Goal: Task Accomplishment & Management: Manage account settings

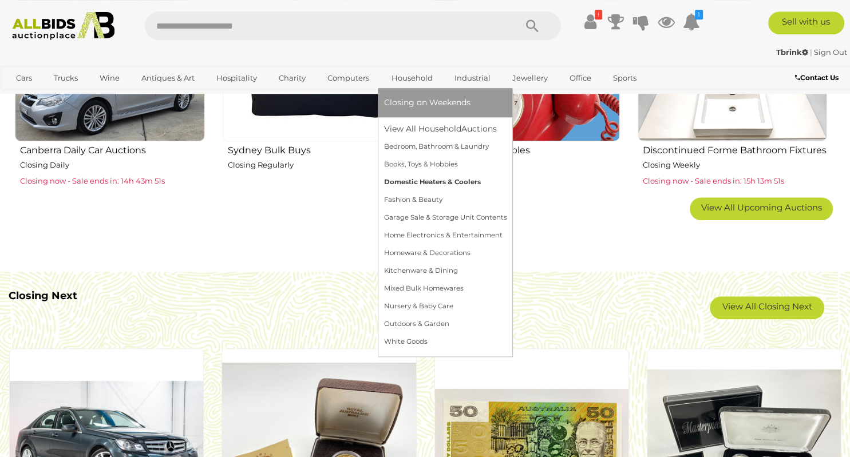
scroll to position [906, 0]
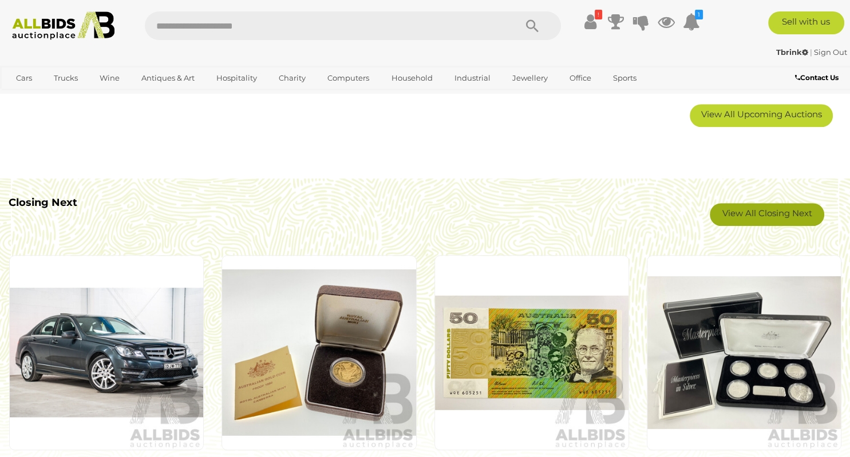
click at [758, 216] on link "View All Closing Next" at bounding box center [767, 214] width 114 height 23
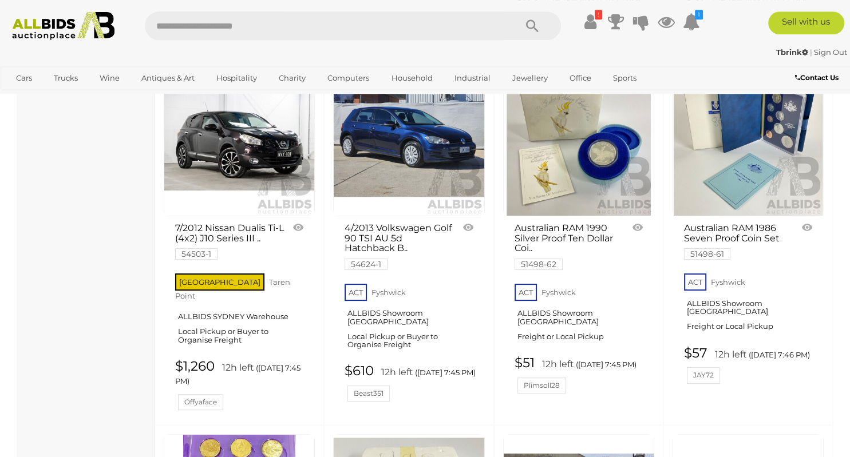
scroll to position [9124, 0]
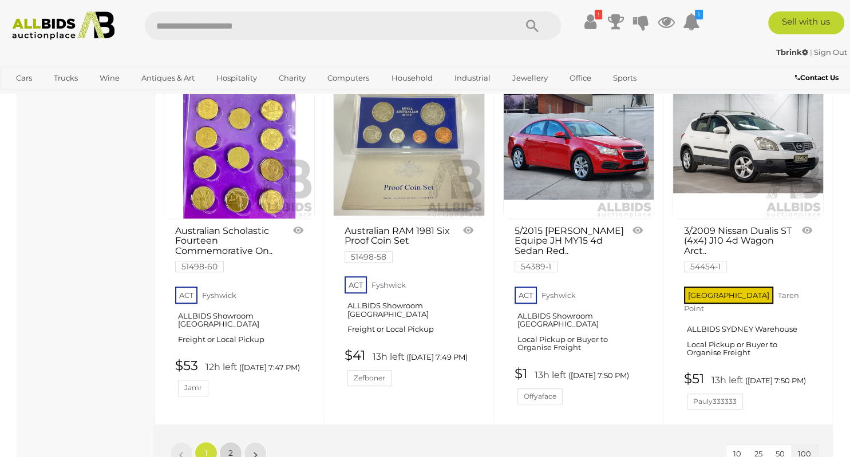
click at [230, 448] on span "2" at bounding box center [230, 453] width 5 height 10
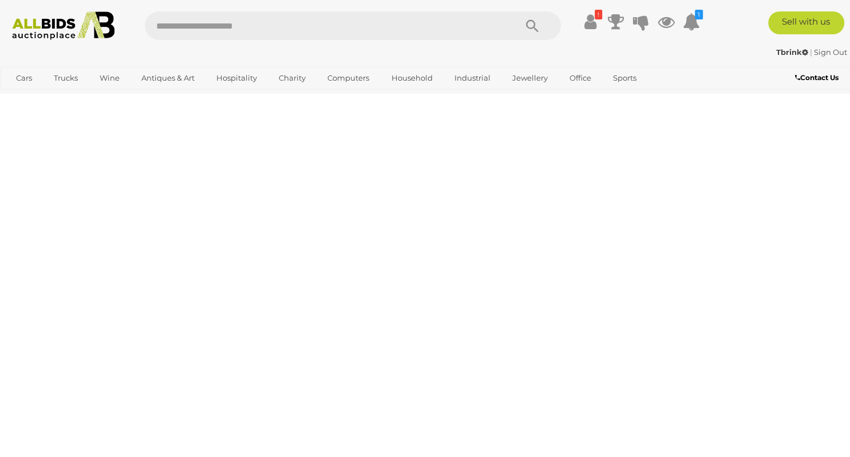
scroll to position [58, 0]
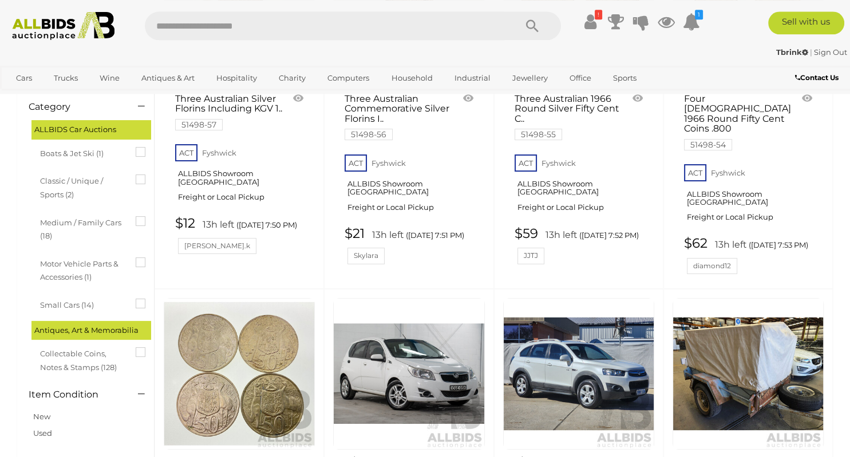
scroll to position [362, 0]
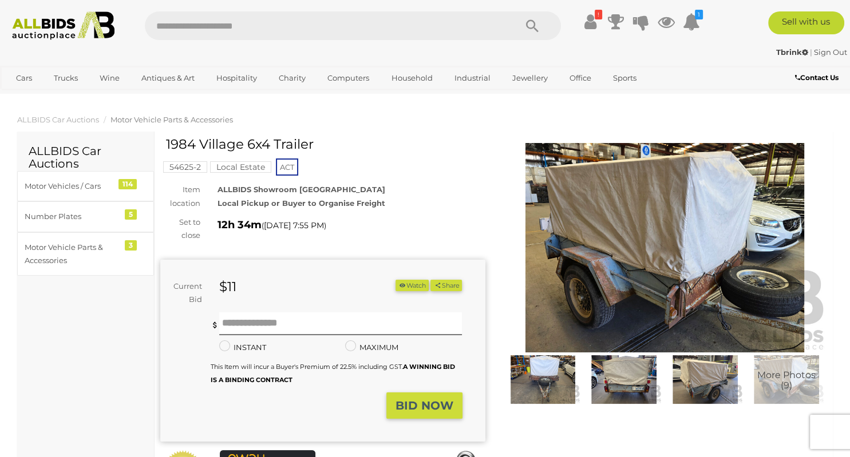
click at [624, 220] on img at bounding box center [664, 247] width 325 height 209
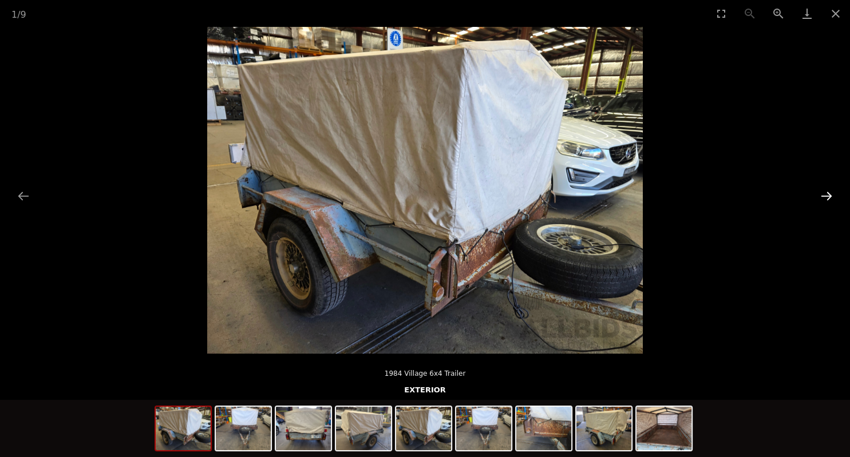
click at [829, 193] on button "Next slide" at bounding box center [826, 196] width 24 height 22
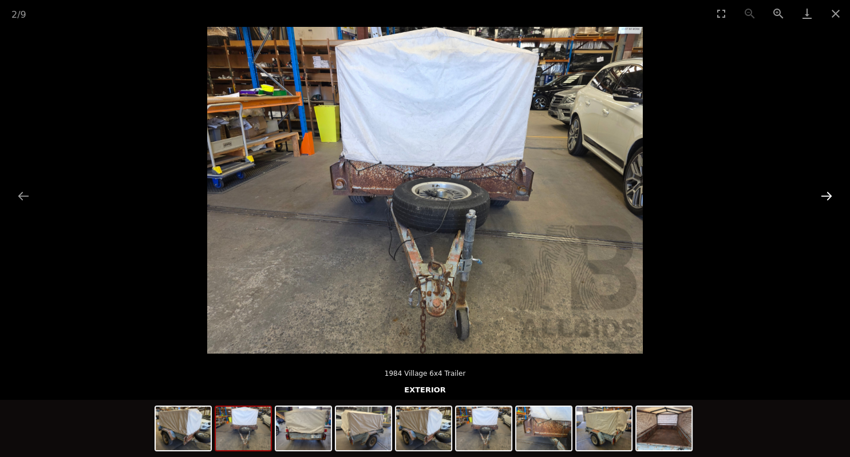
click at [829, 193] on button "Next slide" at bounding box center [826, 196] width 24 height 22
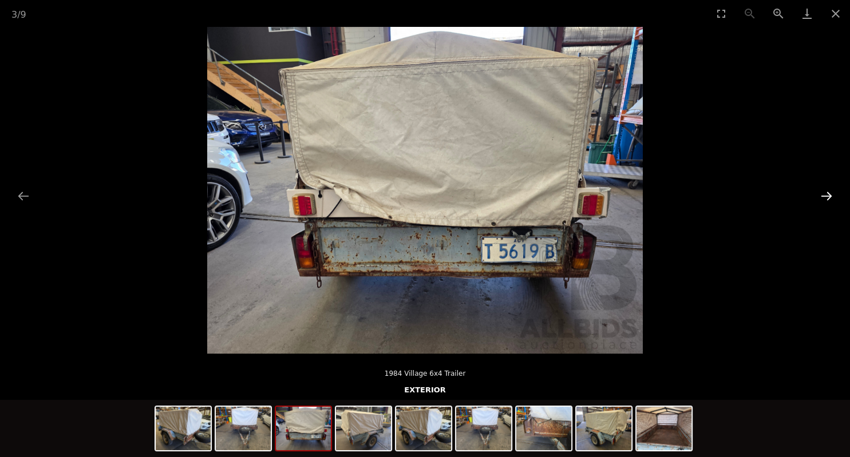
click at [829, 193] on button "Next slide" at bounding box center [826, 196] width 24 height 22
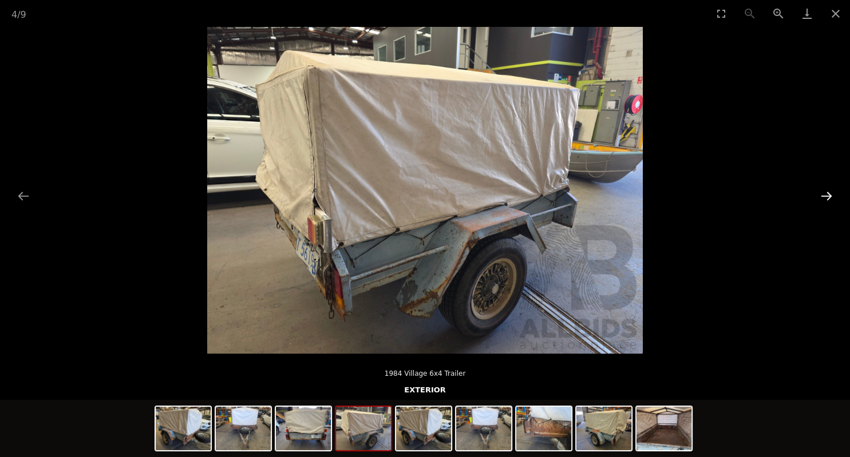
click at [829, 193] on button "Next slide" at bounding box center [826, 196] width 24 height 22
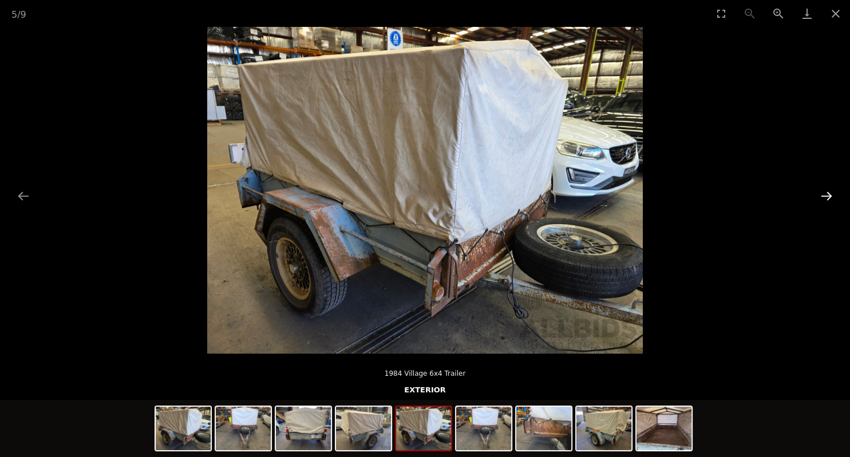
click at [829, 193] on button "Next slide" at bounding box center [826, 196] width 24 height 22
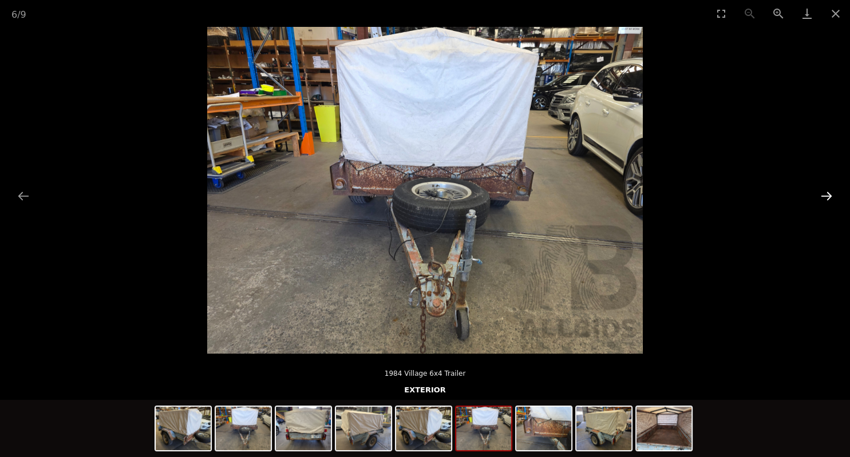
click at [829, 193] on button "Next slide" at bounding box center [826, 196] width 24 height 22
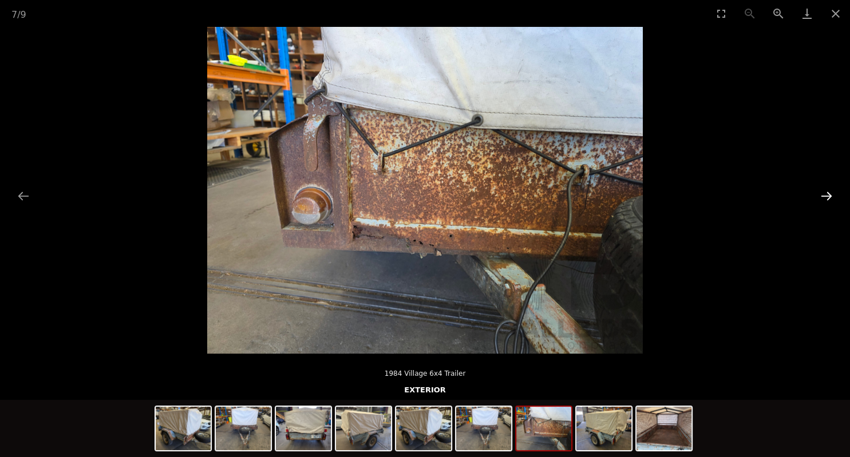
click at [829, 193] on button "Next slide" at bounding box center [826, 196] width 24 height 22
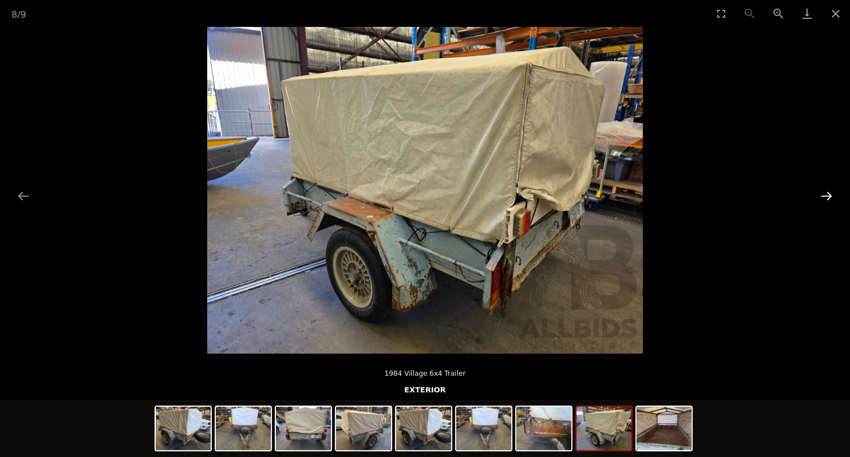
click at [829, 193] on button "Next slide" at bounding box center [826, 196] width 24 height 22
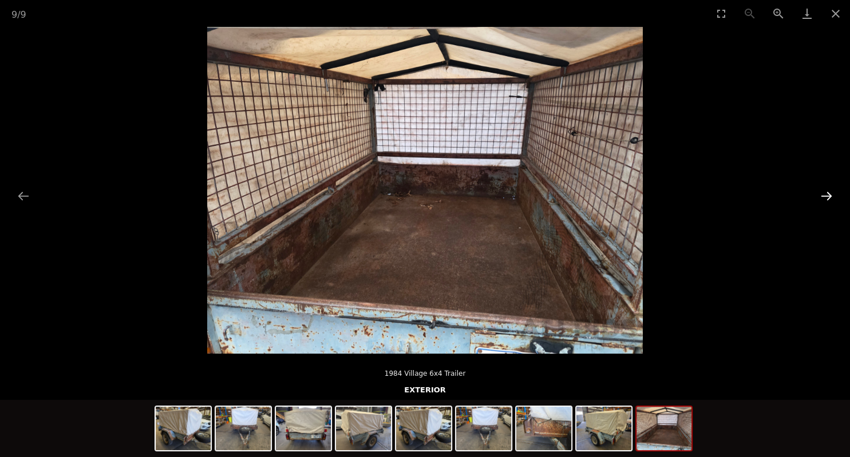
click at [829, 193] on button "Next slide" at bounding box center [826, 196] width 24 height 22
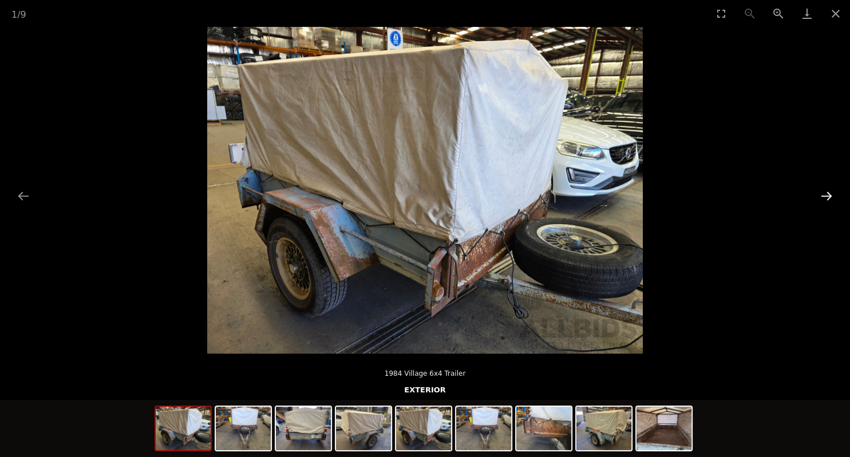
click at [829, 193] on button "Next slide" at bounding box center [826, 196] width 24 height 22
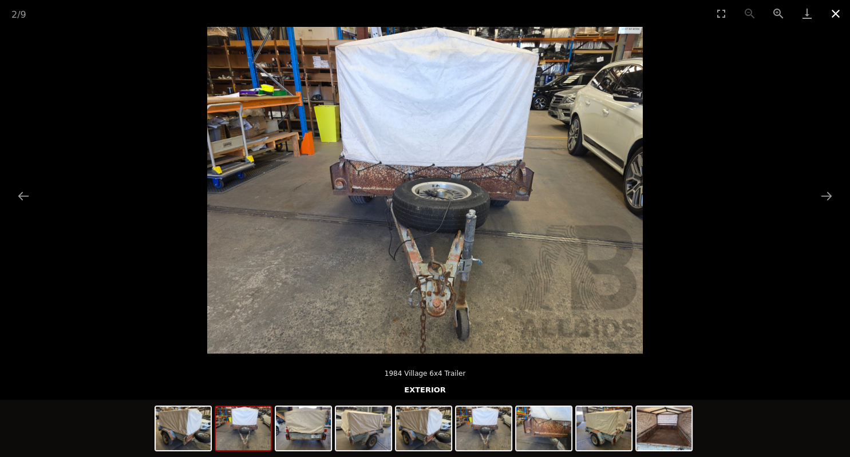
click at [835, 14] on button "Close gallery" at bounding box center [835, 13] width 29 height 27
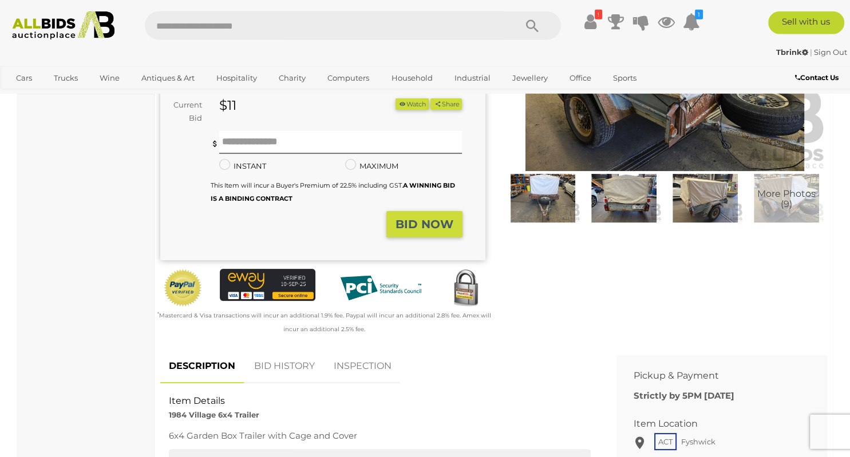
scroll to position [121, 0]
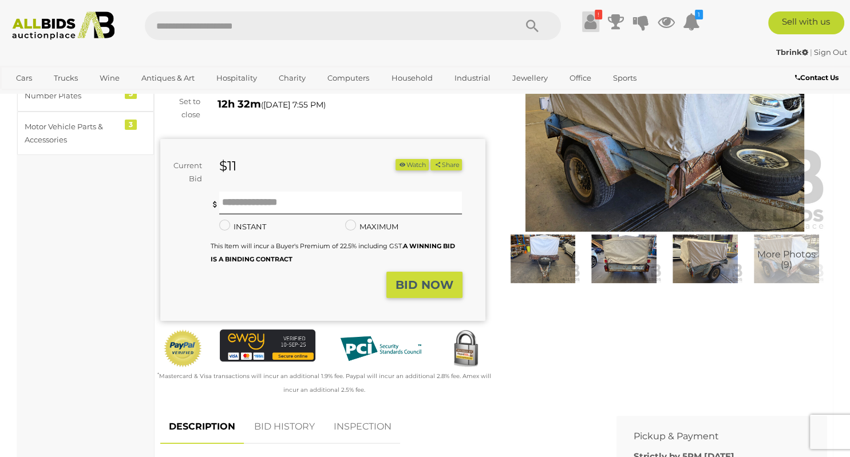
click at [592, 22] on icon at bounding box center [590, 21] width 12 height 21
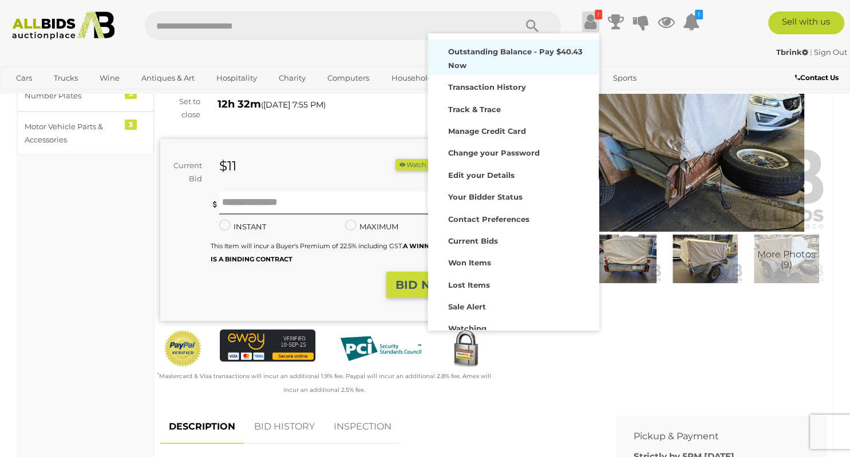
click at [537, 54] on strong "Outstanding Balance - Pay $40.43 Now" at bounding box center [515, 58] width 134 height 22
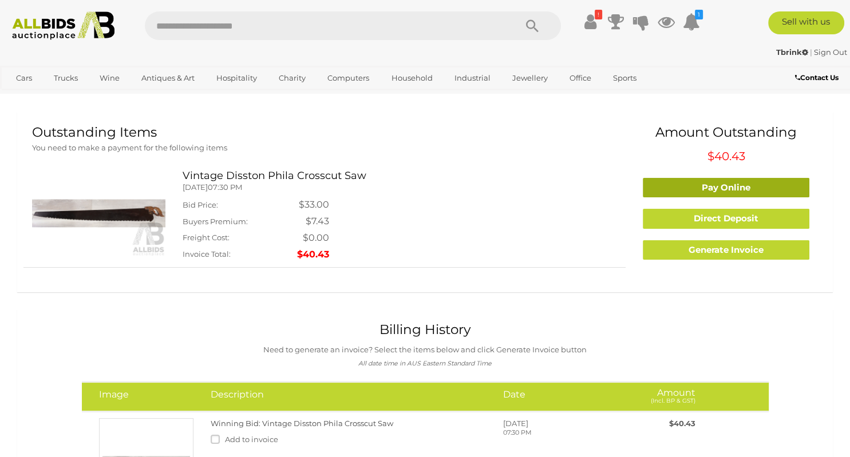
click at [708, 187] on link "Pay Online" at bounding box center [726, 188] width 167 height 20
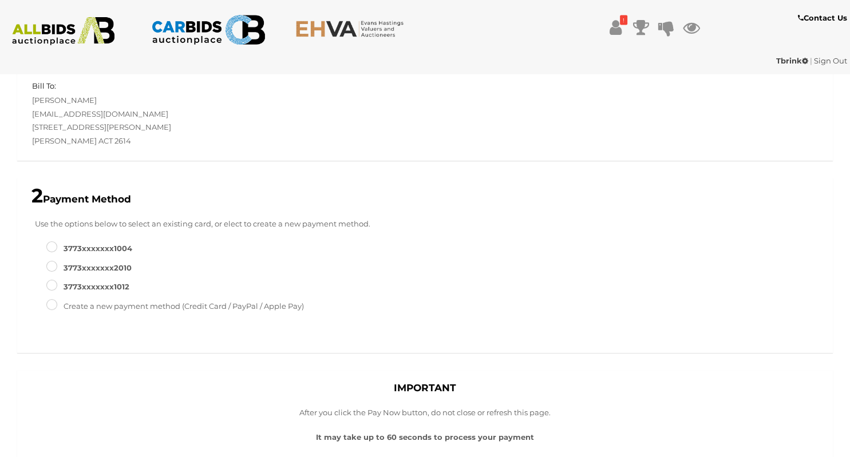
scroll to position [121, 0]
type input "*****"
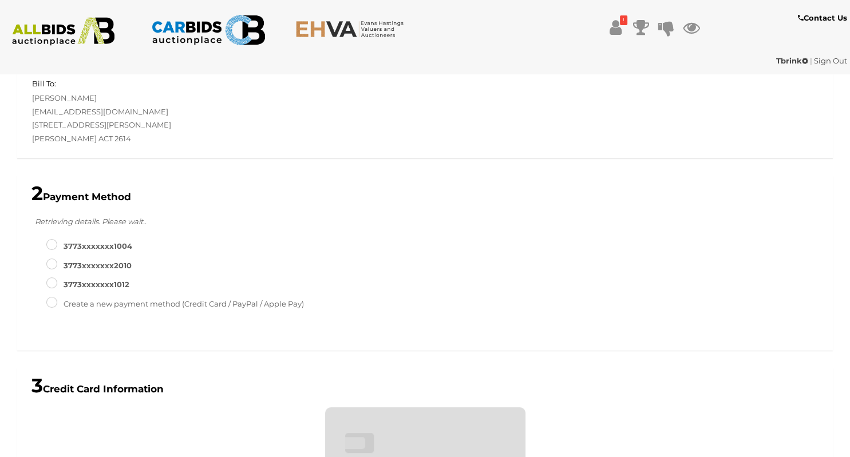
scroll to position [374, 0]
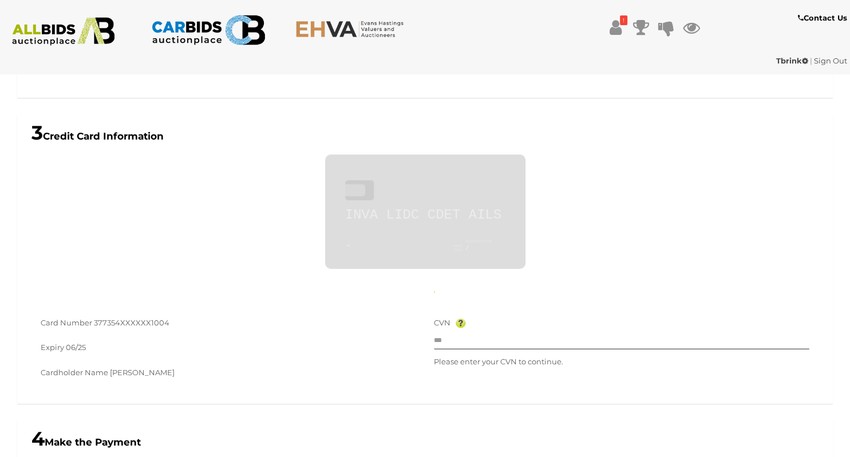
type input "**********"
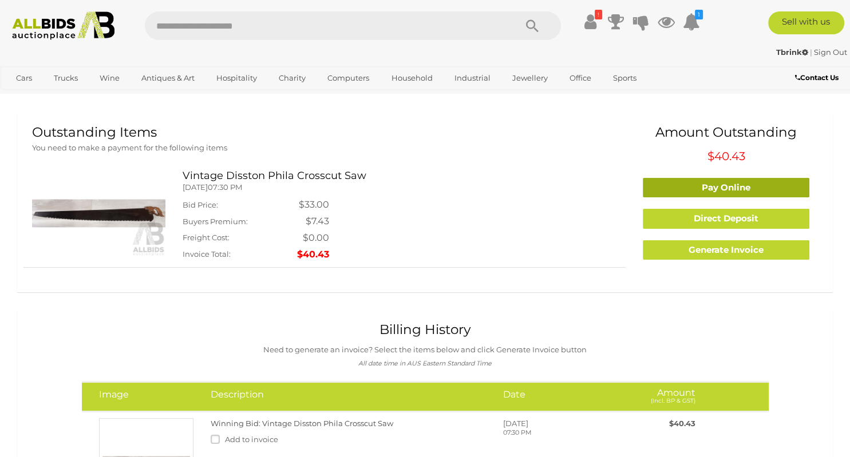
click at [703, 192] on link "Pay Online" at bounding box center [726, 188] width 167 height 20
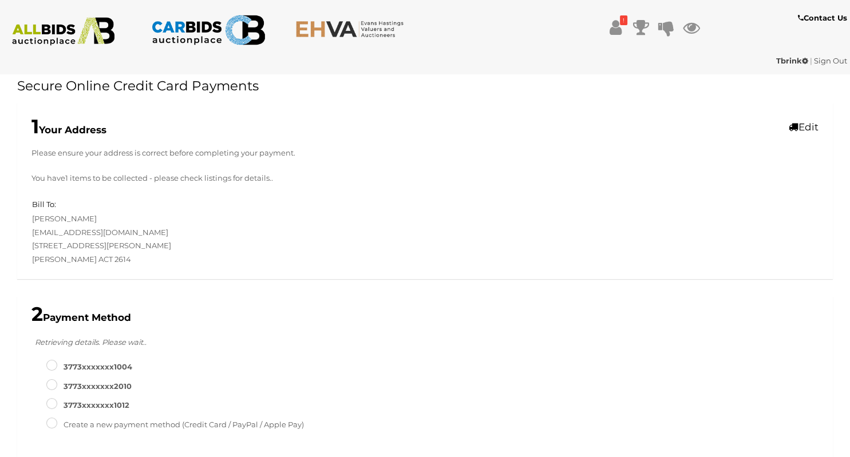
scroll to position [60, 0]
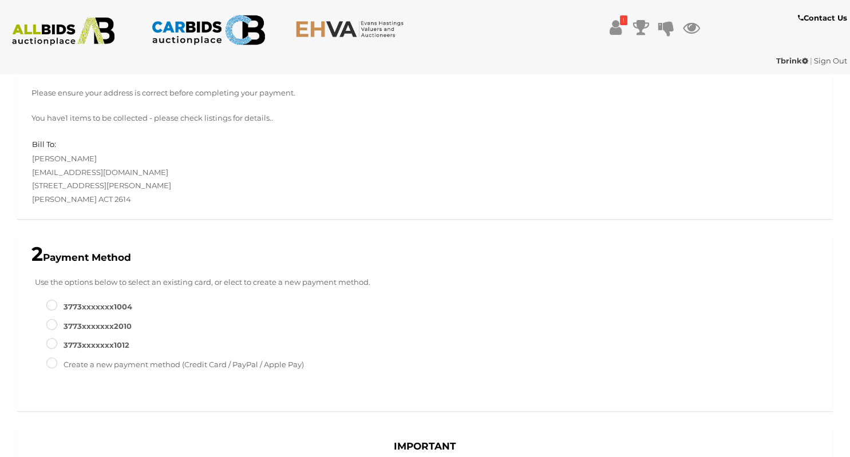
type input "*****"
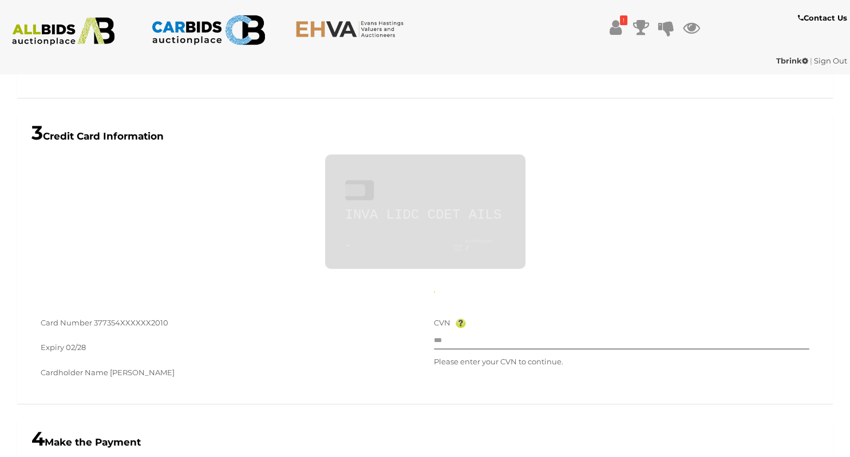
type input "**********"
click at [466, 339] on input "text" at bounding box center [622, 340] width 376 height 17
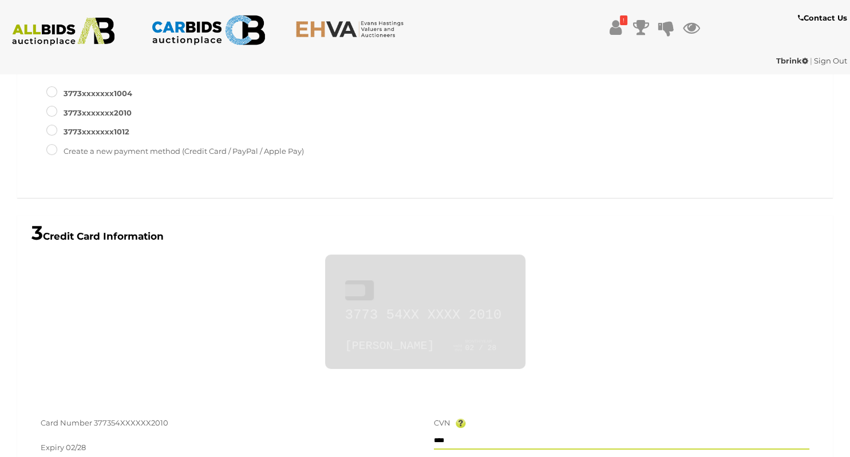
scroll to position [253, 0]
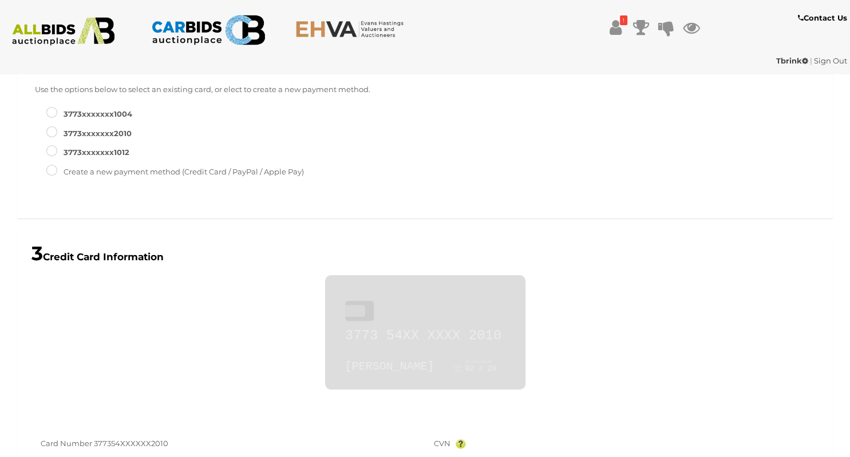
type input "****"
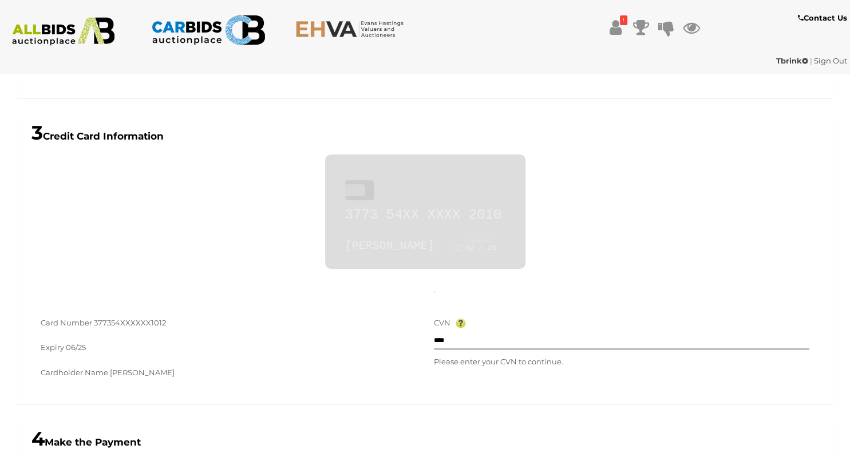
type input "**********"
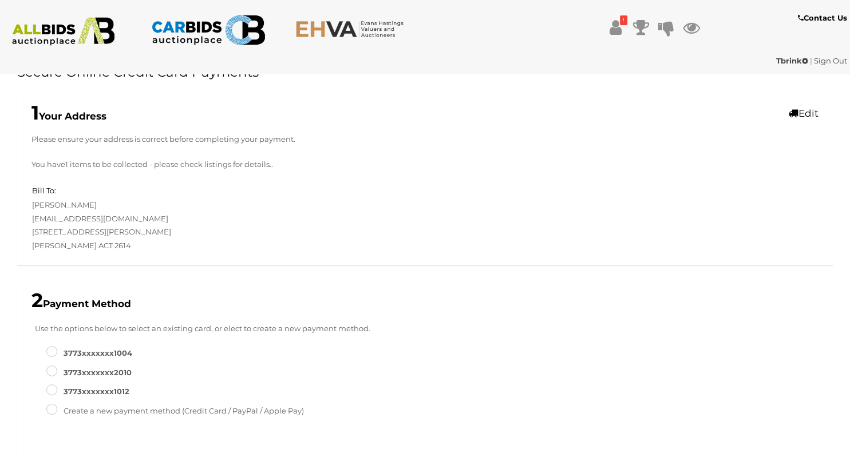
scroll to position [0, 0]
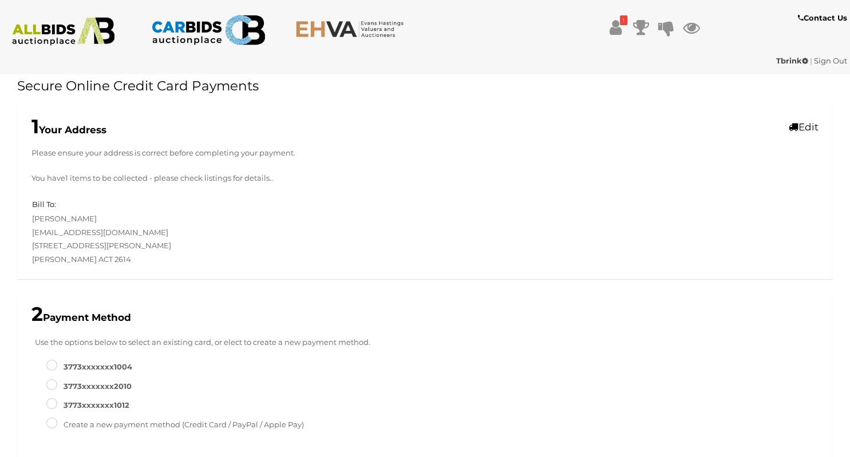
click at [802, 61] on icon at bounding box center [805, 60] width 6 height 7
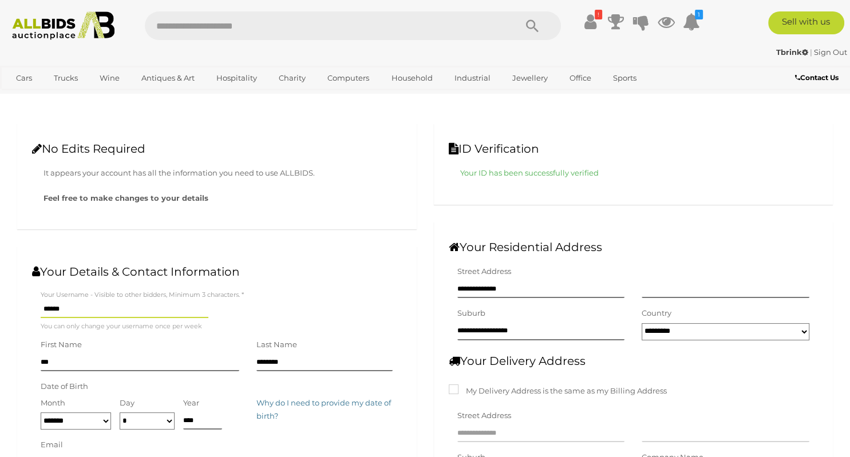
click at [789, 54] on strong "Tbrink" at bounding box center [792, 51] width 32 height 9
click at [590, 19] on icon at bounding box center [590, 21] width 12 height 21
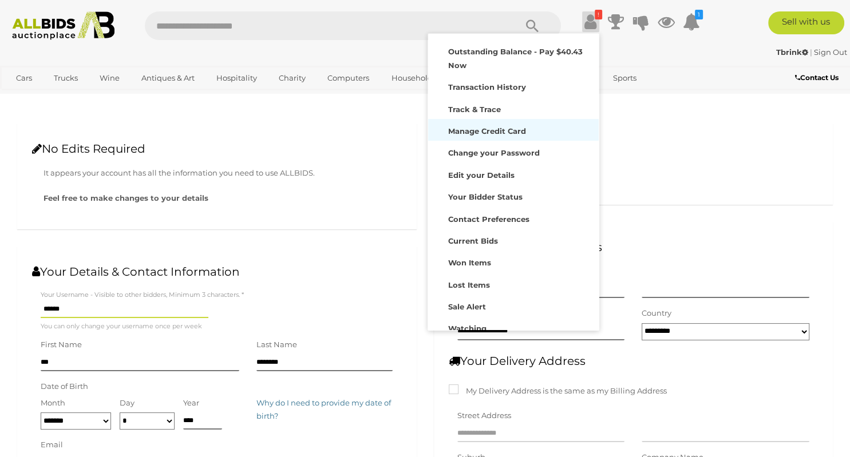
click at [495, 132] on strong "Manage Credit Card" at bounding box center [487, 130] width 78 height 9
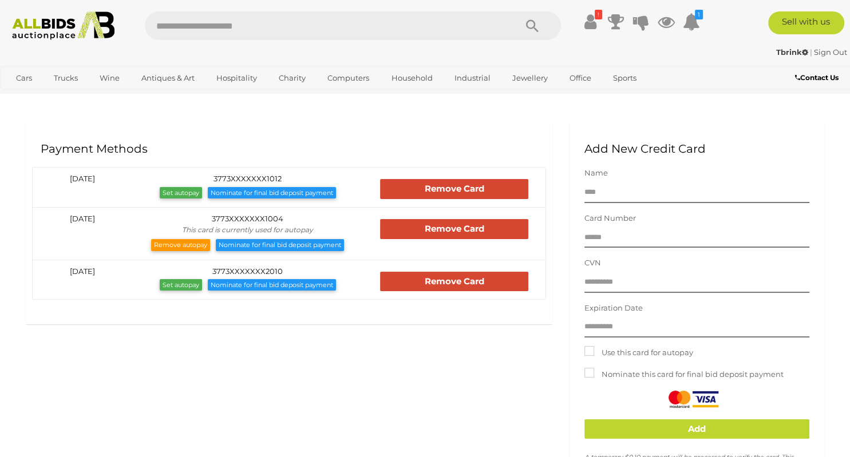
click at [449, 189] on link "Remove Card" at bounding box center [454, 189] width 148 height 20
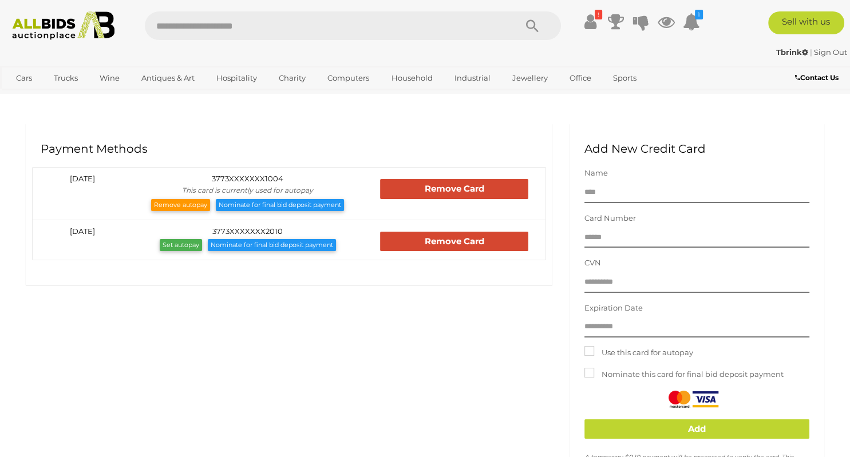
click at [441, 243] on link "Remove Card" at bounding box center [454, 242] width 148 height 20
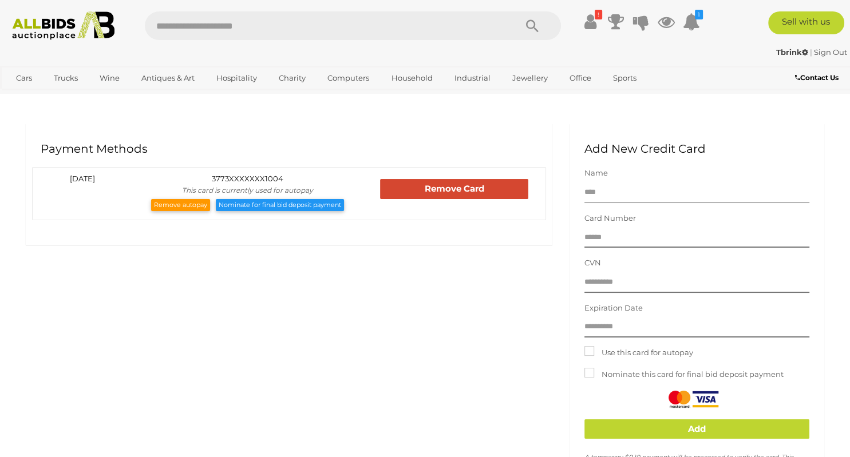
click at [649, 193] on input "Name" at bounding box center [696, 193] width 225 height 20
type input "**********"
click at [650, 285] on input "text" at bounding box center [696, 283] width 225 height 20
type input "***"
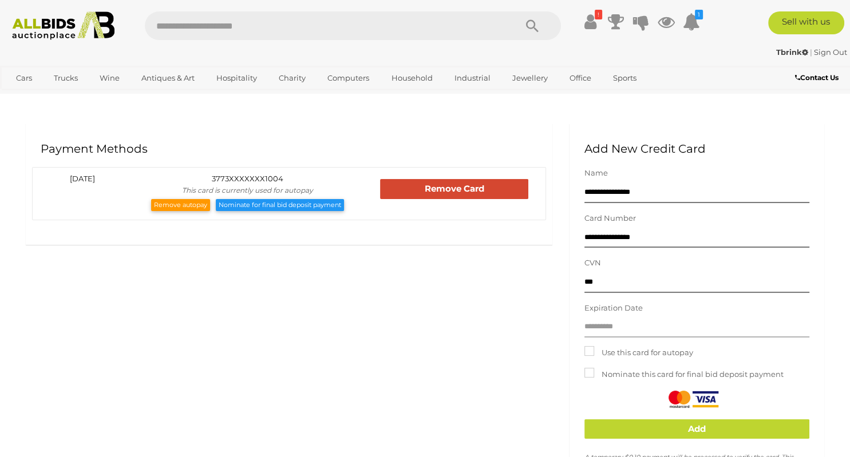
click at [683, 328] on input "Expiration Date" at bounding box center [696, 328] width 225 height 20
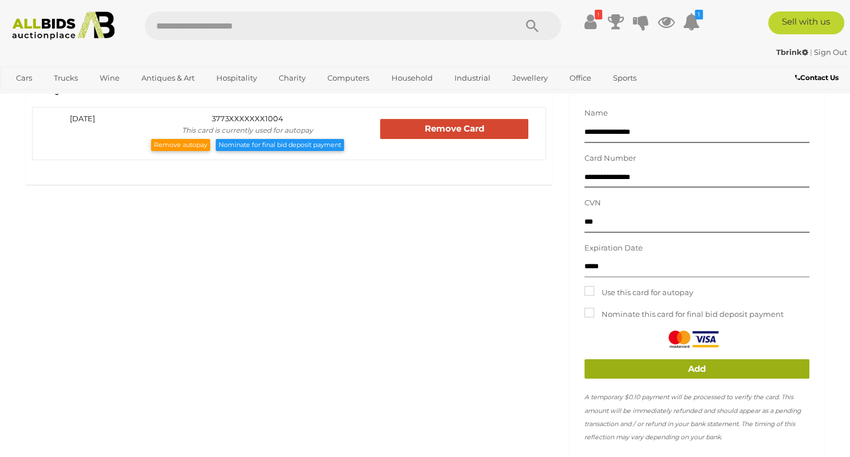
type input "*****"
click at [709, 368] on link "Add" at bounding box center [696, 369] width 225 height 20
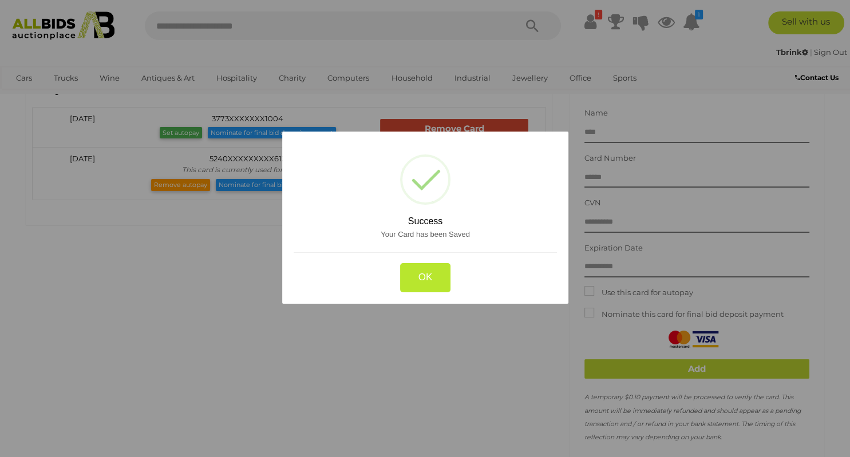
click at [427, 277] on button "OK" at bounding box center [424, 277] width 51 height 29
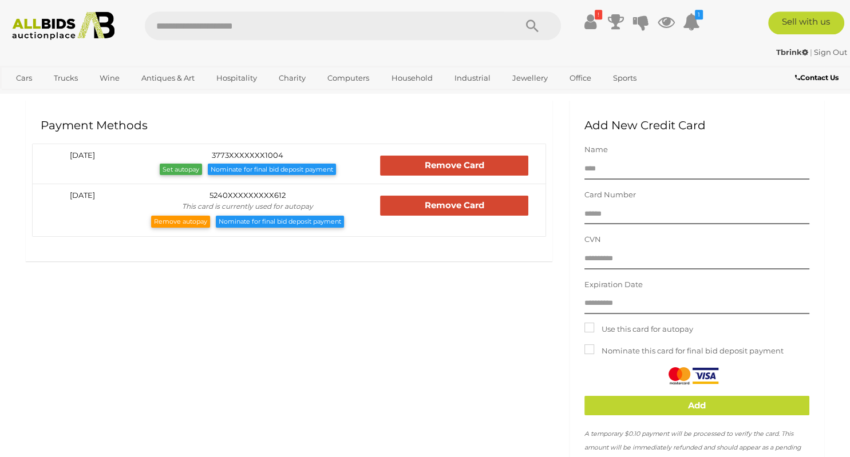
scroll to position [0, 0]
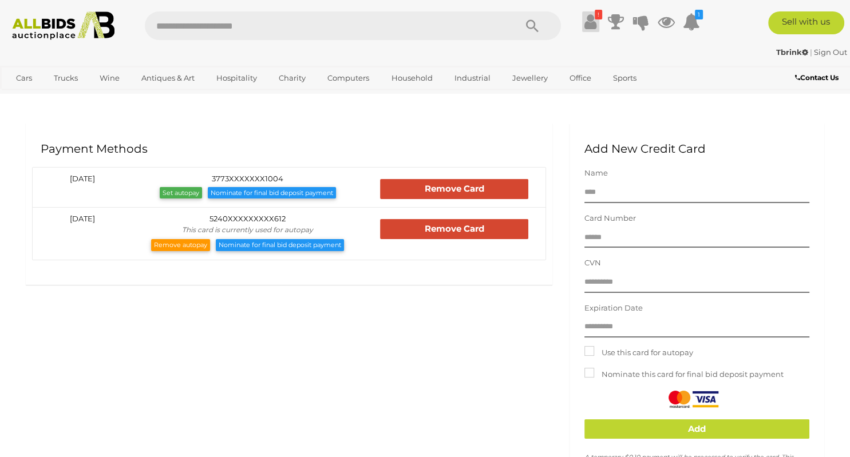
click at [589, 22] on icon at bounding box center [590, 21] width 12 height 21
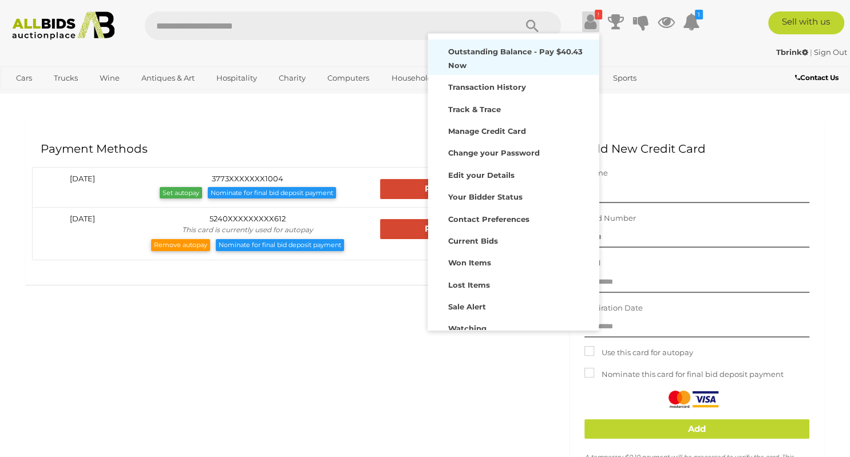
click at [509, 56] on strong "Outstanding Balance - Pay $40.43 Now" at bounding box center [515, 58] width 134 height 22
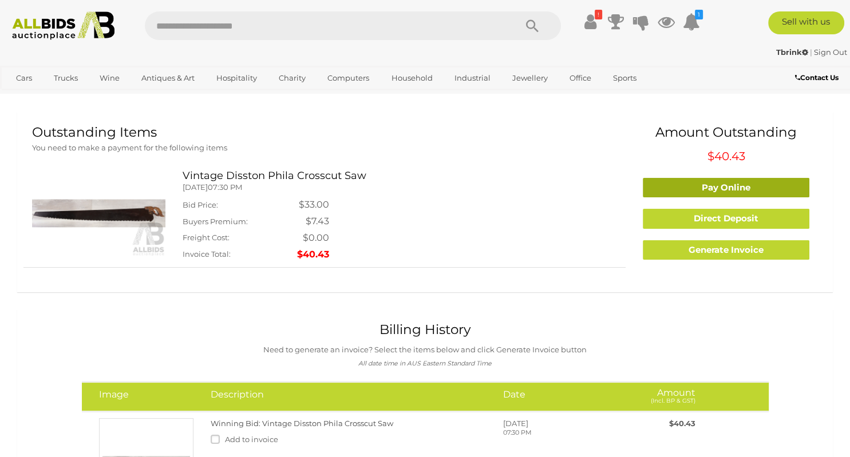
click at [709, 186] on link "Pay Online" at bounding box center [726, 188] width 167 height 20
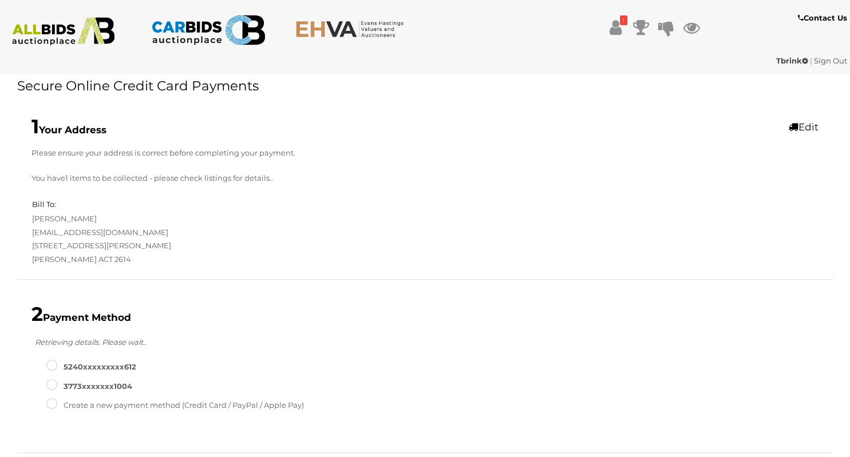
type input "**********"
type input "*"
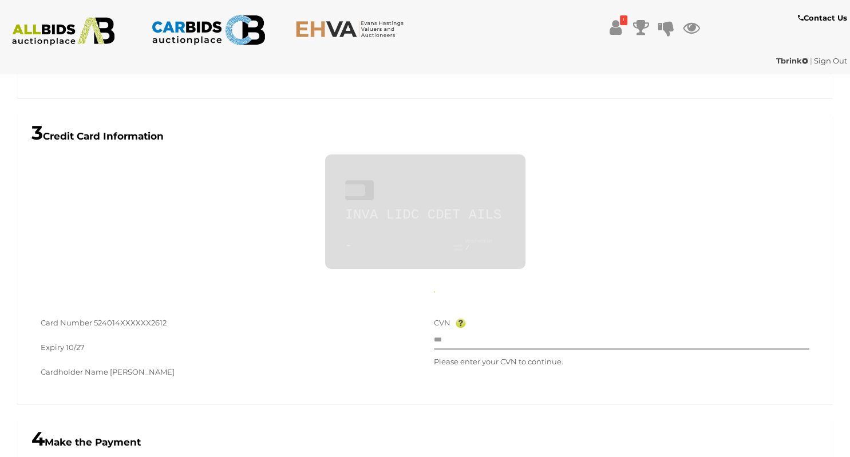
type input "**********"
click at [459, 342] on input "text" at bounding box center [622, 340] width 376 height 17
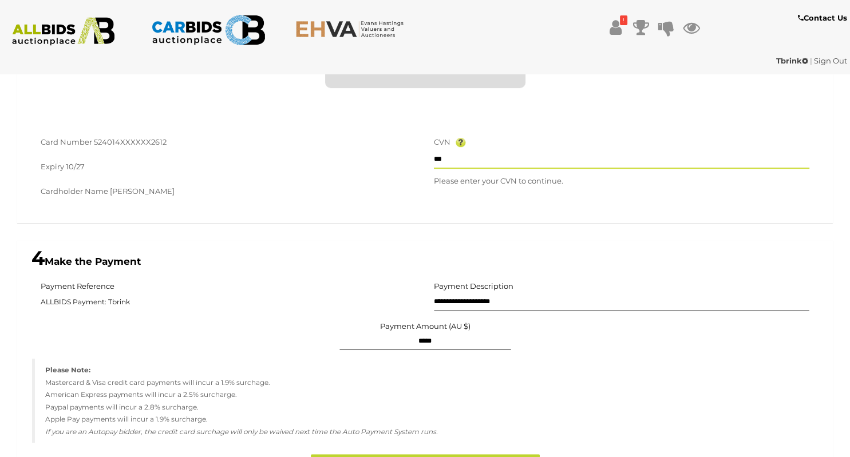
scroll to position [778, 0]
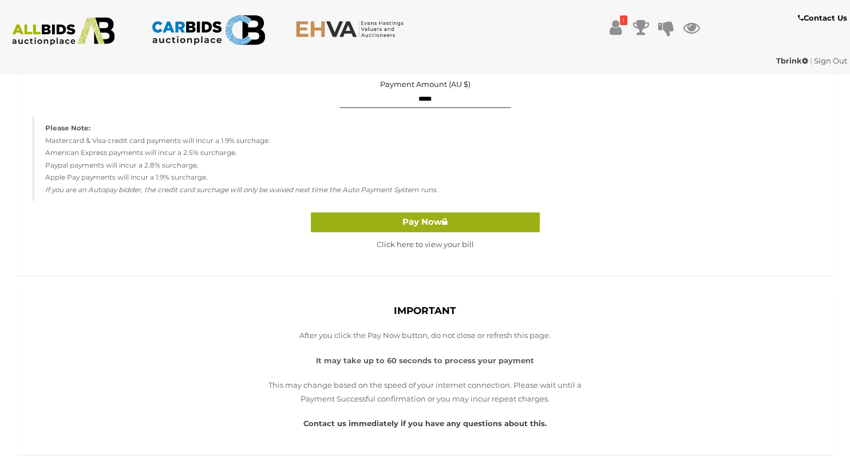
type input "***"
click at [418, 223] on button "Pay Now" at bounding box center [425, 222] width 229 height 20
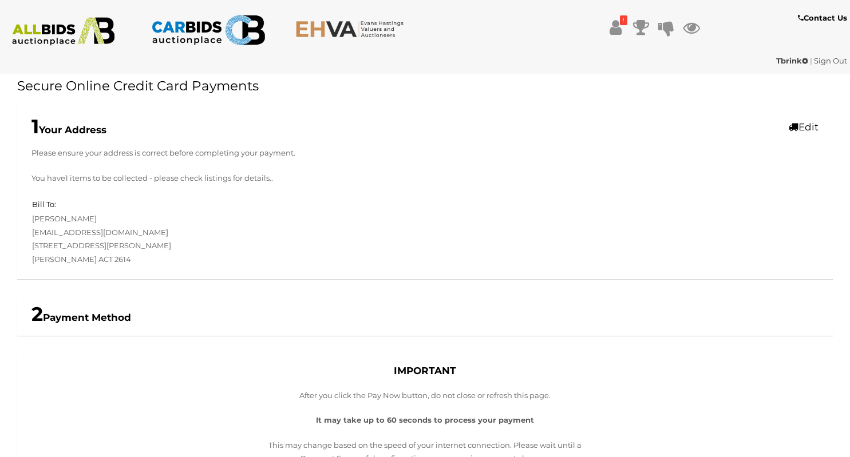
scroll to position [253, 0]
